Goal: Navigation & Orientation: Find specific page/section

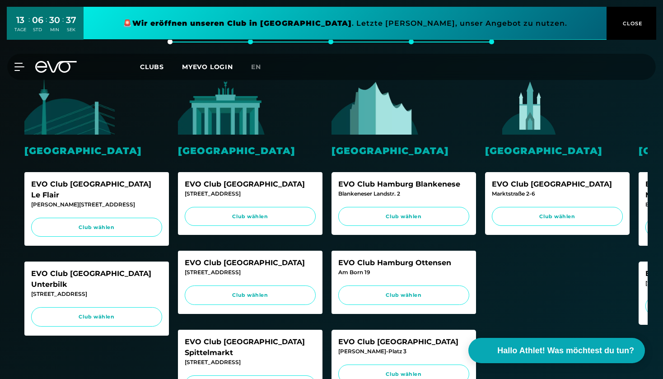
scroll to position [181, 0]
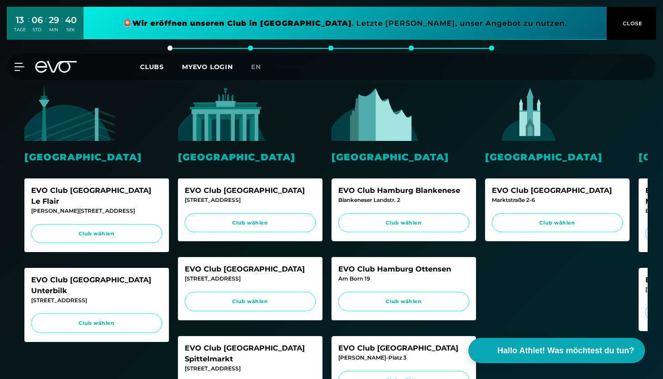
scroll to position [187, 0]
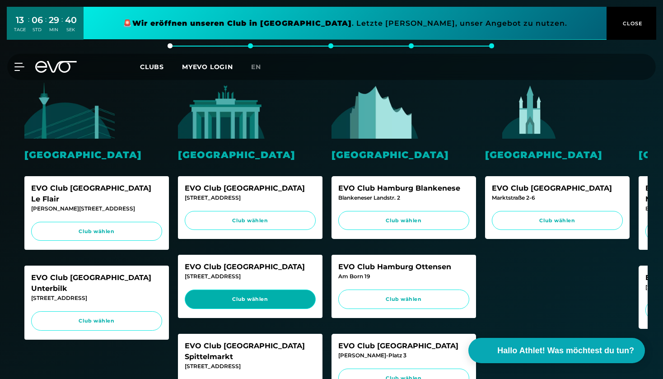
click at [263, 295] on span "Club wählen" at bounding box center [250, 299] width 114 height 8
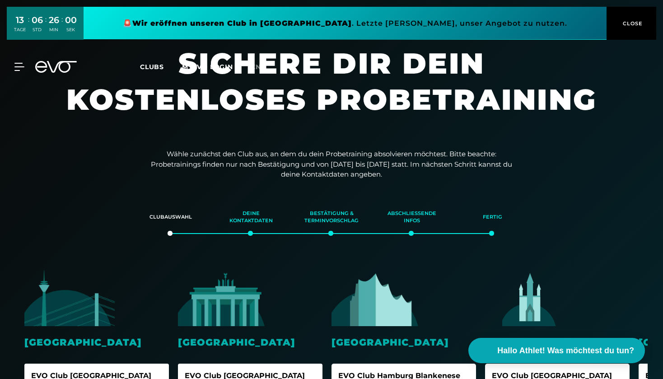
scroll to position [0, 0]
click at [158, 63] on span "Clubs" at bounding box center [152, 67] width 24 height 8
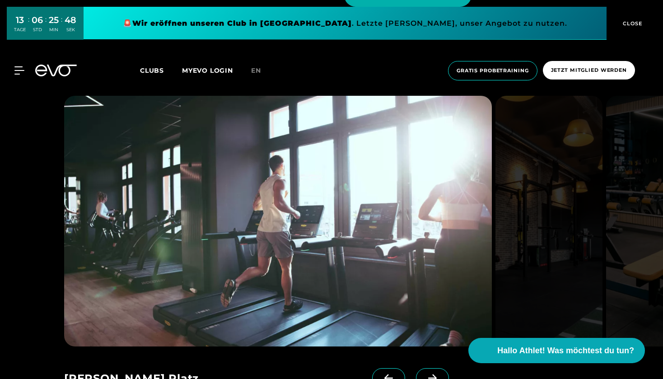
scroll to position [1169, 0]
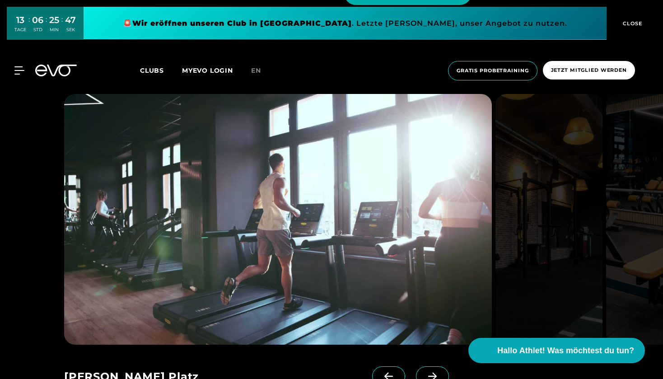
click at [377, 263] on img at bounding box center [277, 219] width 427 height 251
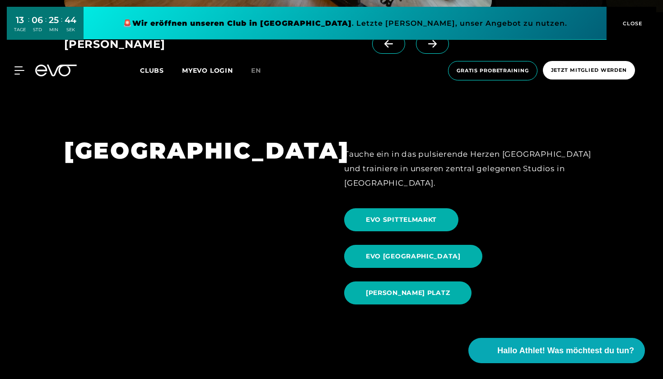
scroll to position [870, 0]
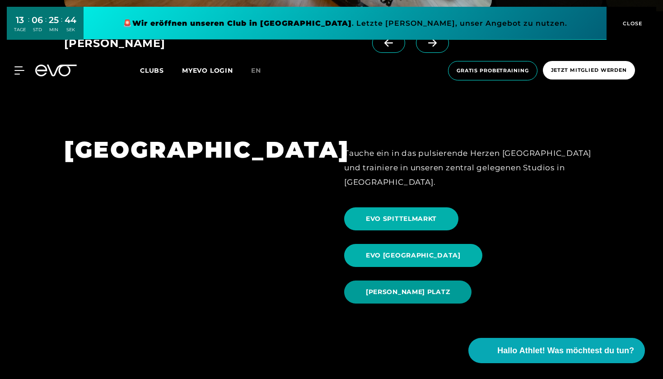
click at [432, 287] on span "EVO ROSENTHALER PLATZ" at bounding box center [408, 291] width 84 height 9
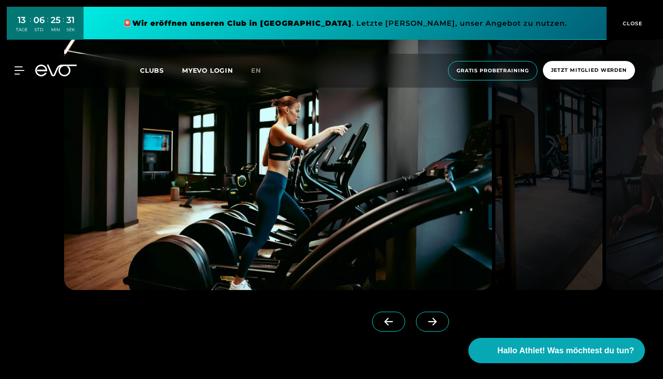
scroll to position [865, 0]
click at [427, 318] on icon at bounding box center [432, 321] width 16 height 8
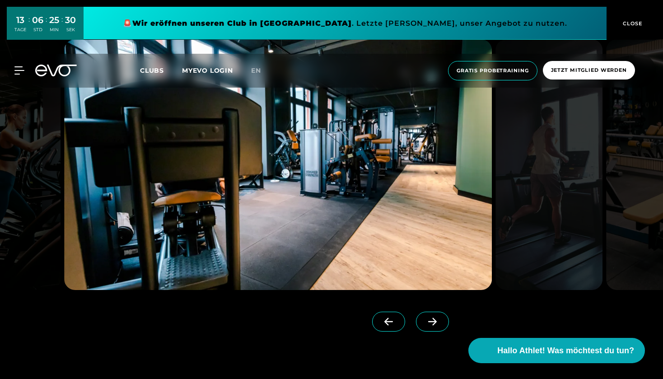
click at [427, 318] on icon at bounding box center [432, 321] width 16 height 8
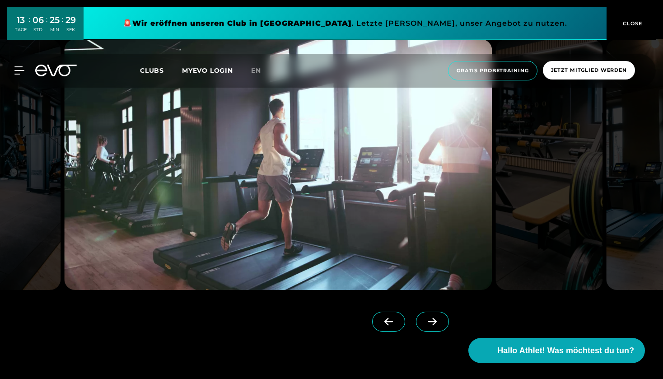
click at [427, 318] on icon at bounding box center [432, 321] width 16 height 8
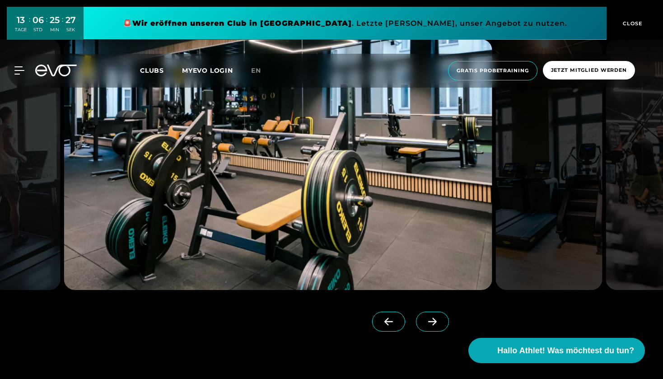
click at [427, 318] on icon at bounding box center [432, 321] width 16 height 8
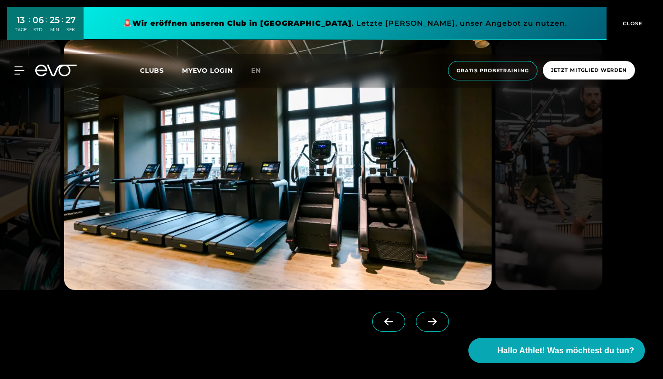
click at [427, 318] on icon at bounding box center [432, 321] width 16 height 8
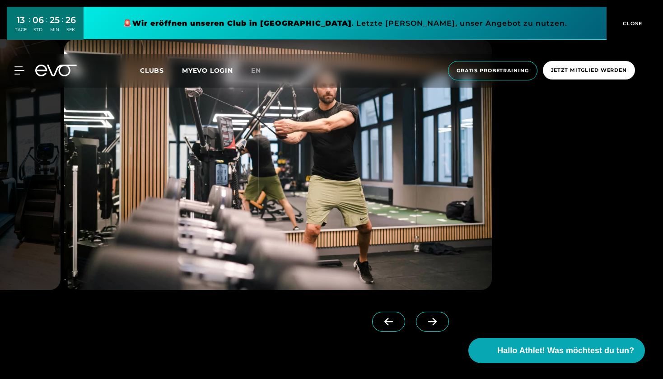
click at [427, 318] on icon at bounding box center [432, 321] width 16 height 8
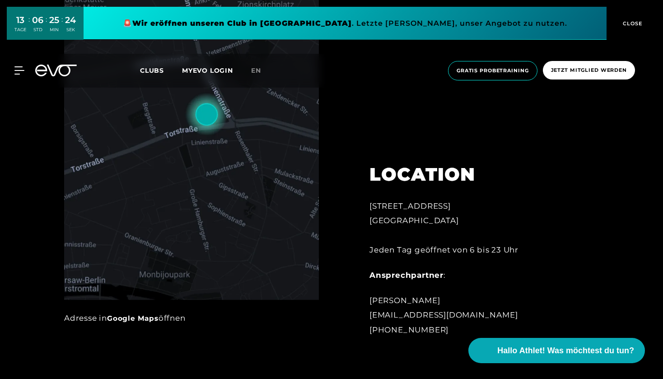
scroll to position [472, 0]
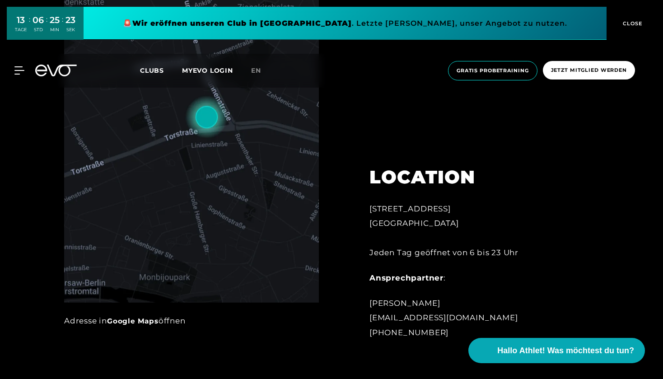
click at [144, 320] on link "Google Maps" at bounding box center [132, 320] width 51 height 9
